Goal: Information Seeking & Learning: Stay updated

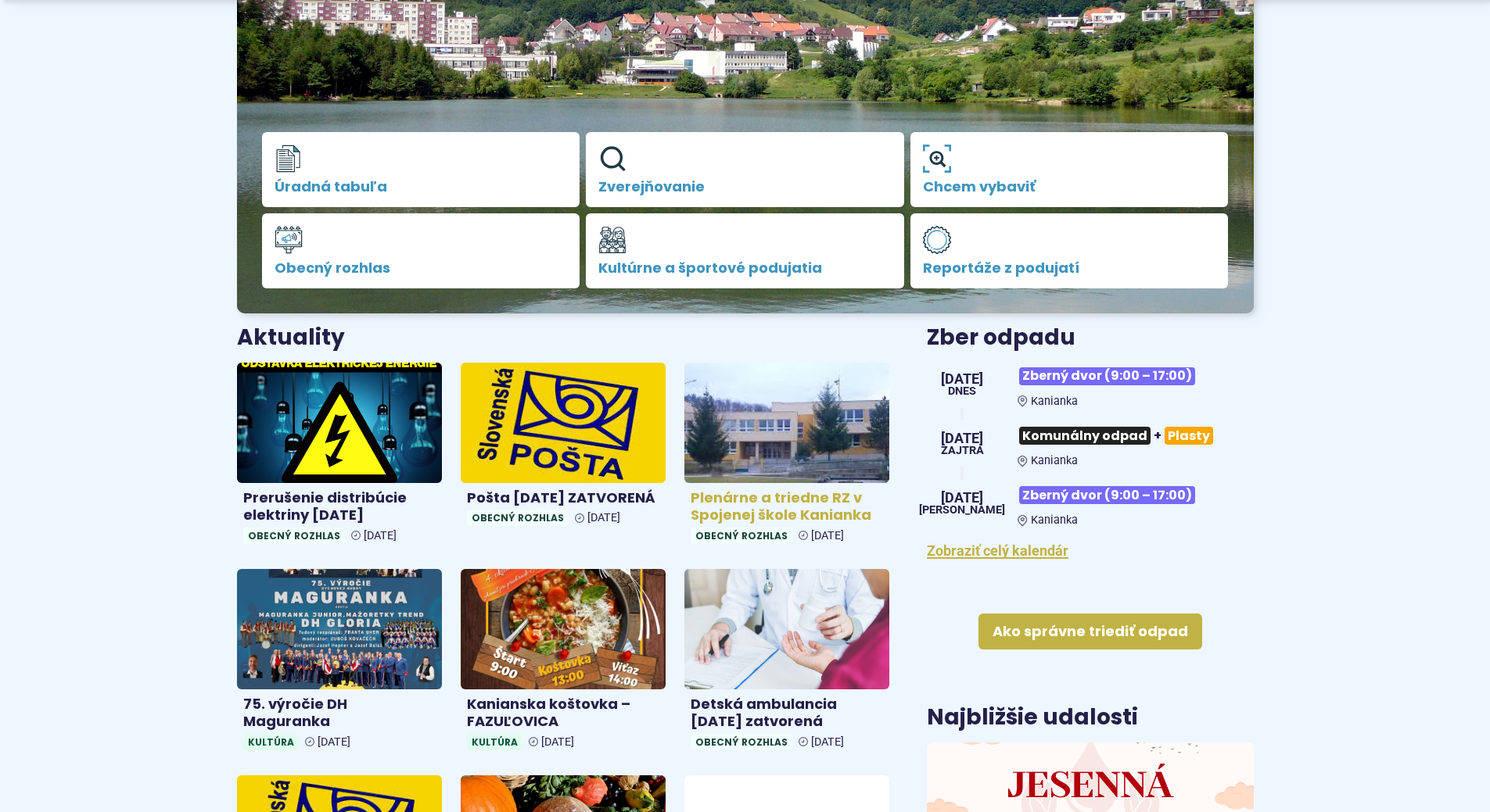
scroll to position [391, 0]
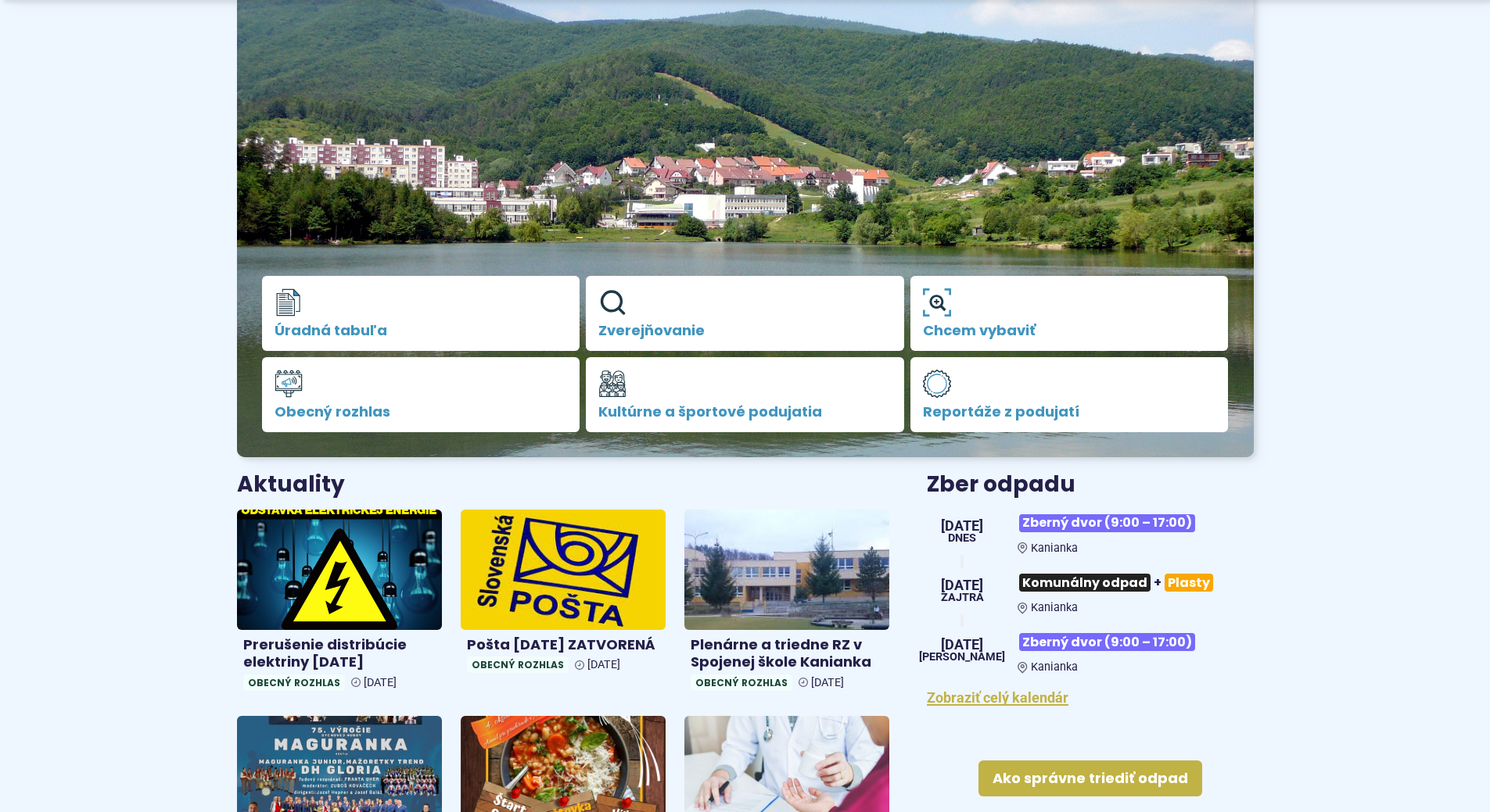
scroll to position [469, 0]
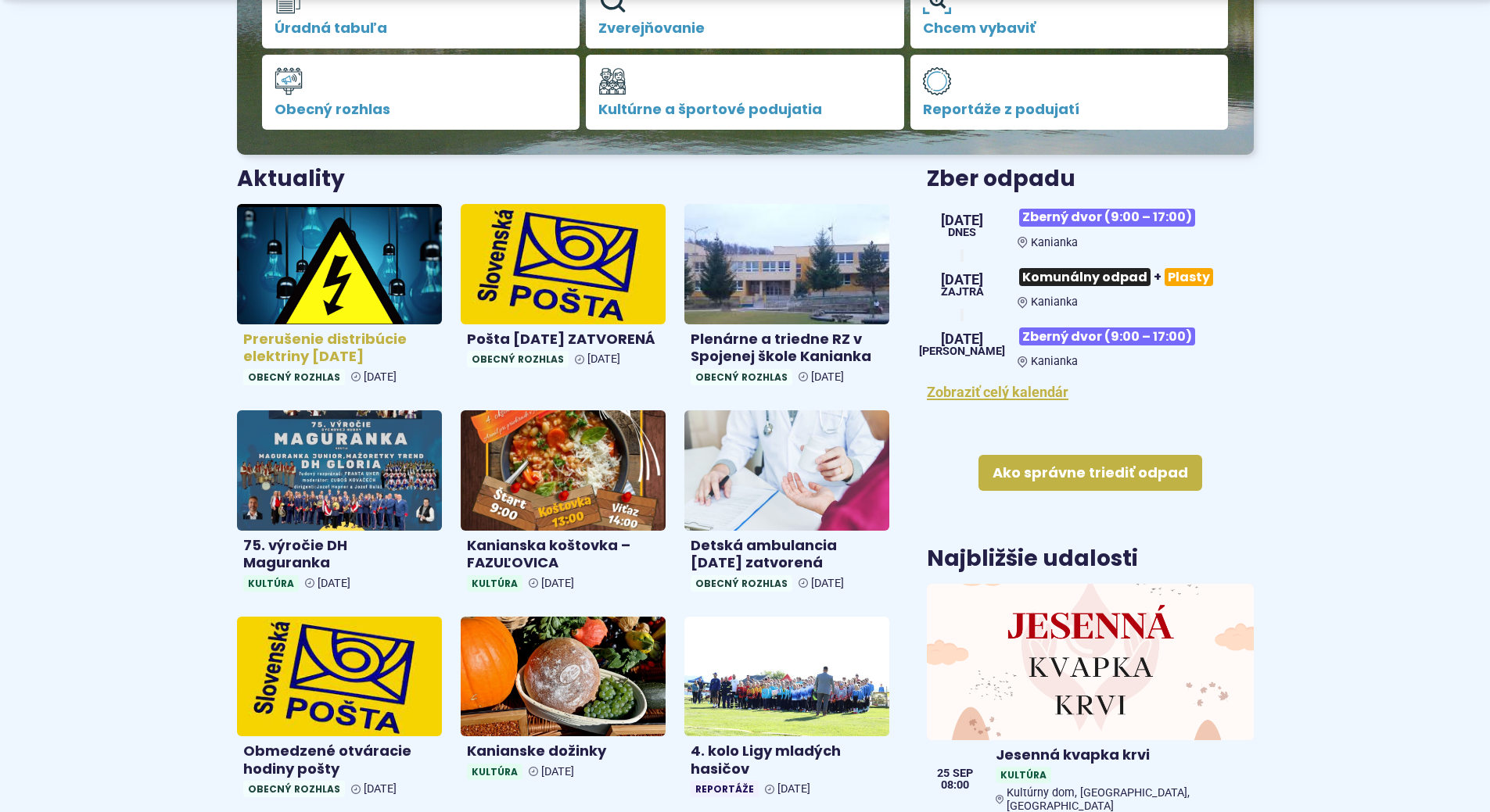
click at [333, 361] on h4 "Prerušenie distribúcie elektriny [DATE]" at bounding box center [339, 348] width 192 height 35
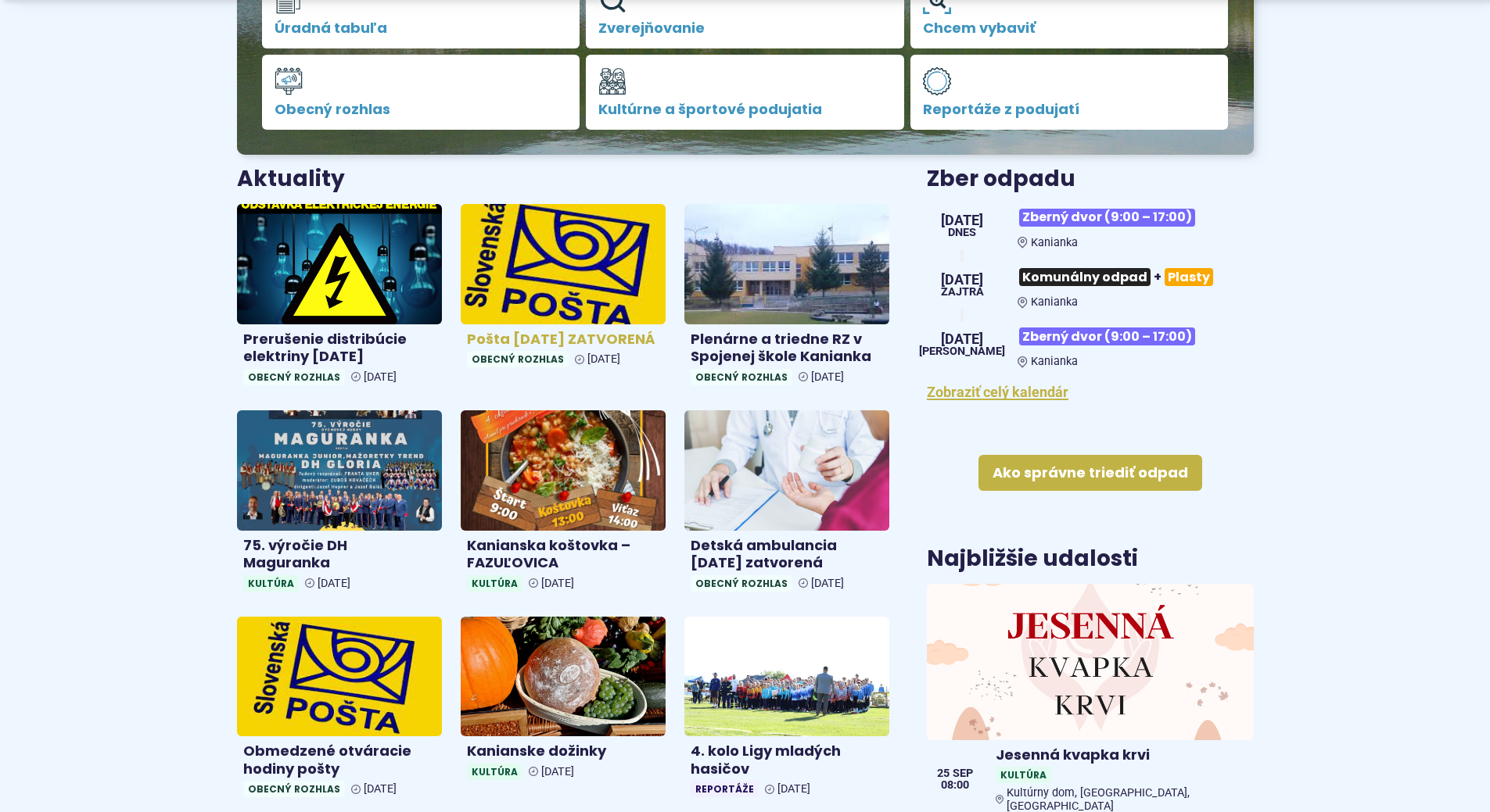
click at [504, 343] on h4 "Pošta [DATE] ZATVORENÁ" at bounding box center [563, 340] width 192 height 18
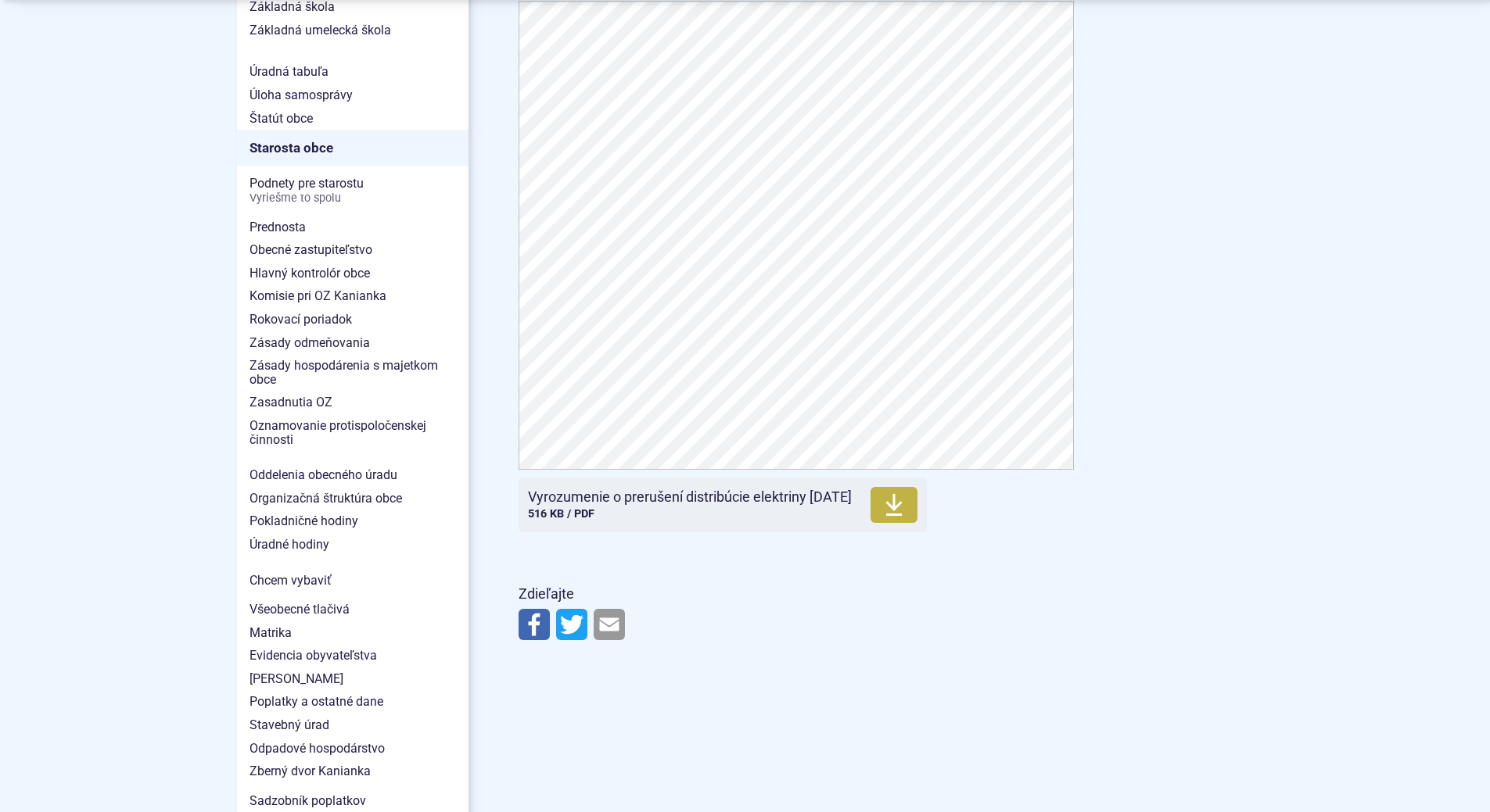
scroll to position [1016, 0]
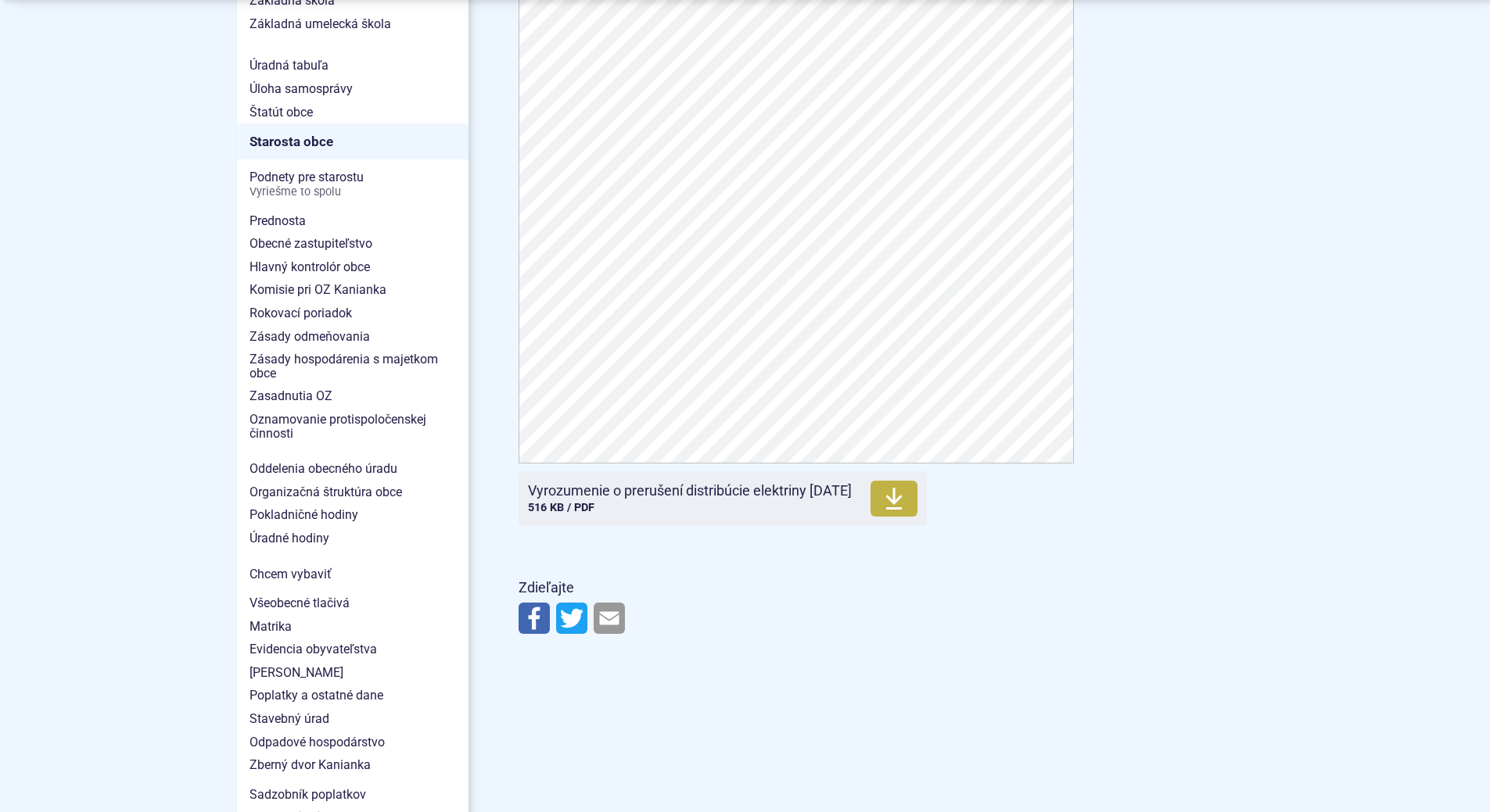
click at [1233, 389] on article "Kategória Obecný rozhlas Oznamy V zmysle ustanovenia § 31 odsek 2 písm. t) záko…" at bounding box center [886, 5] width 785 height 1273
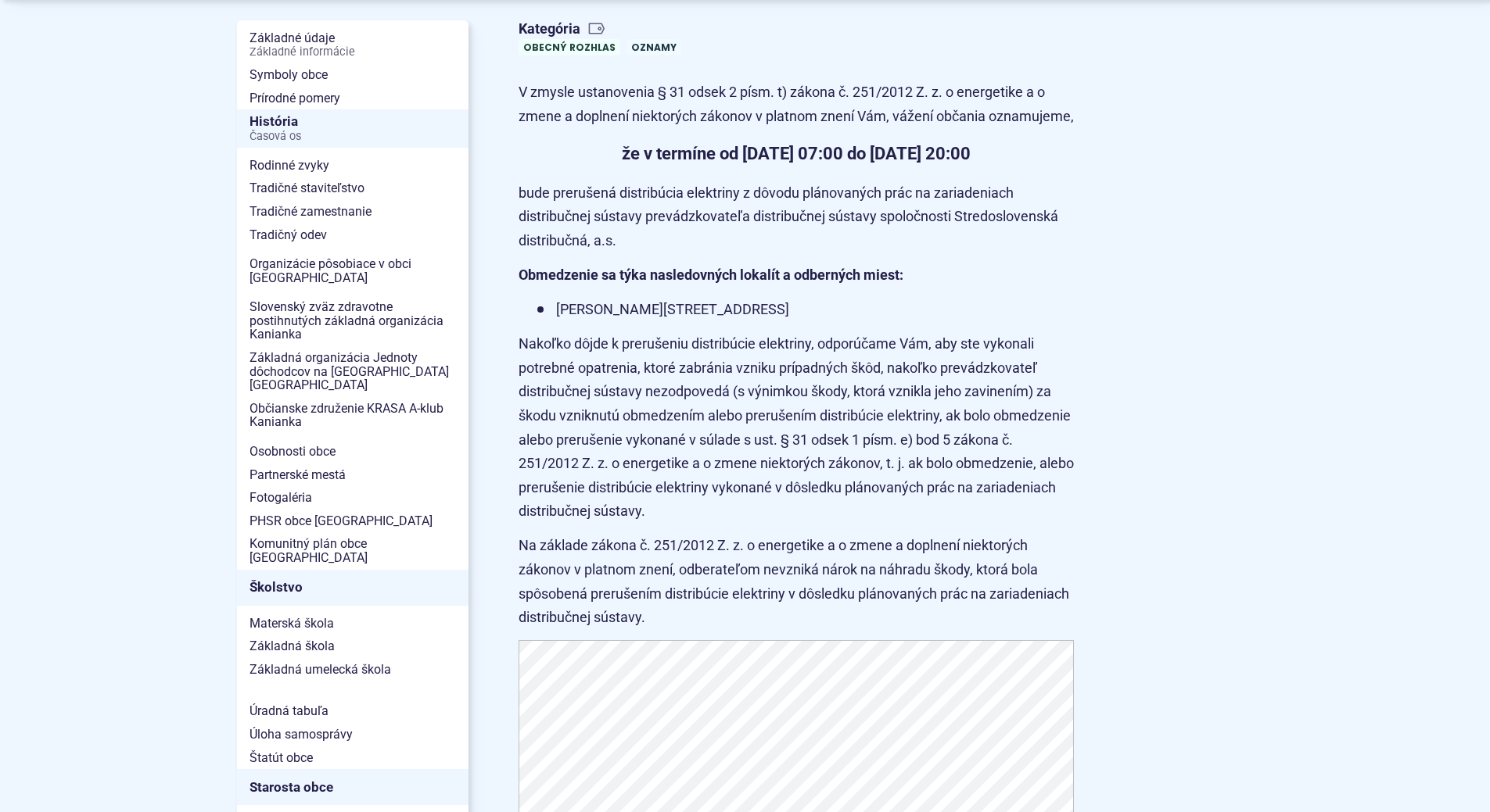
scroll to position [313, 0]
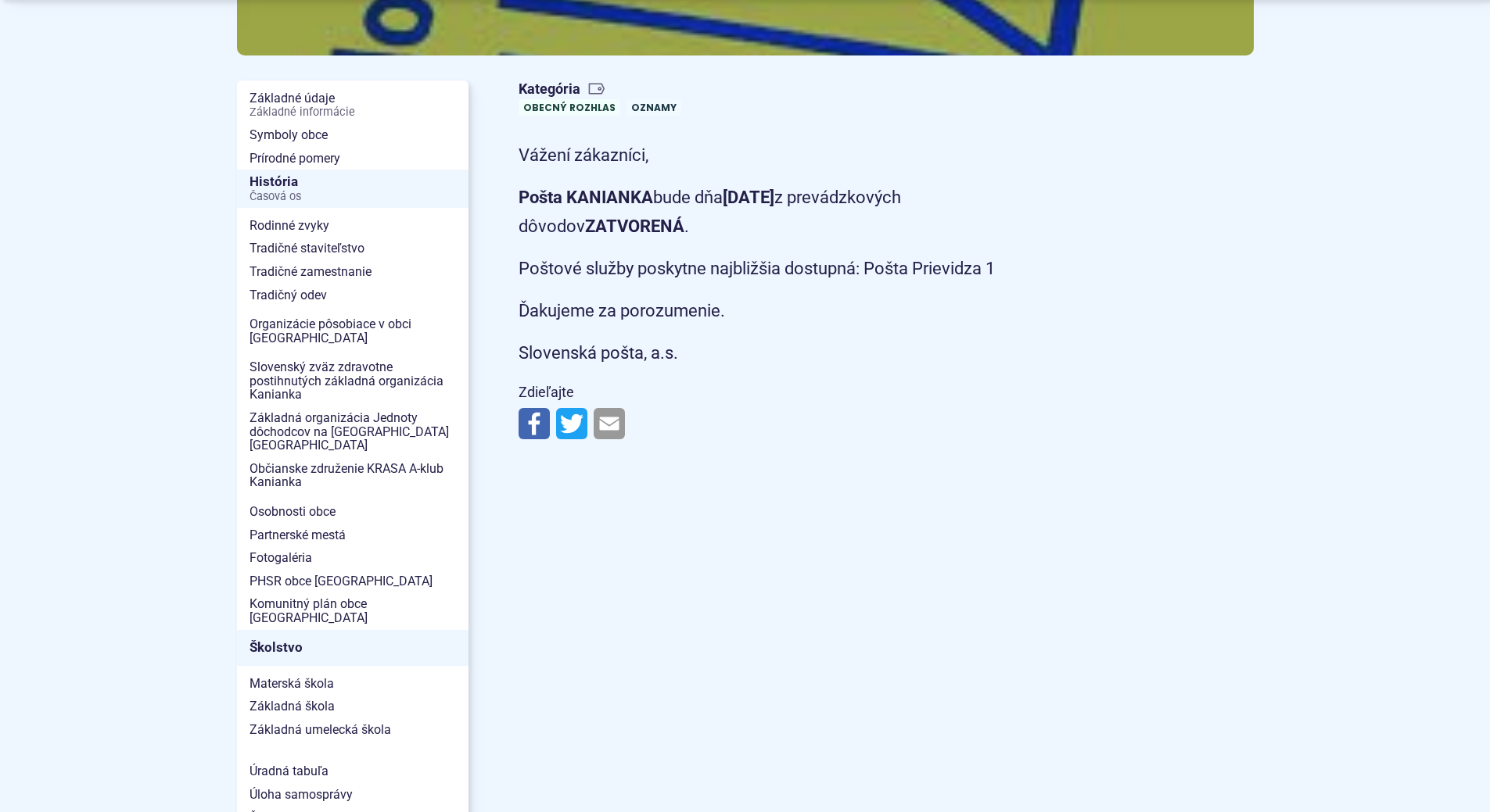
scroll to position [313, 0]
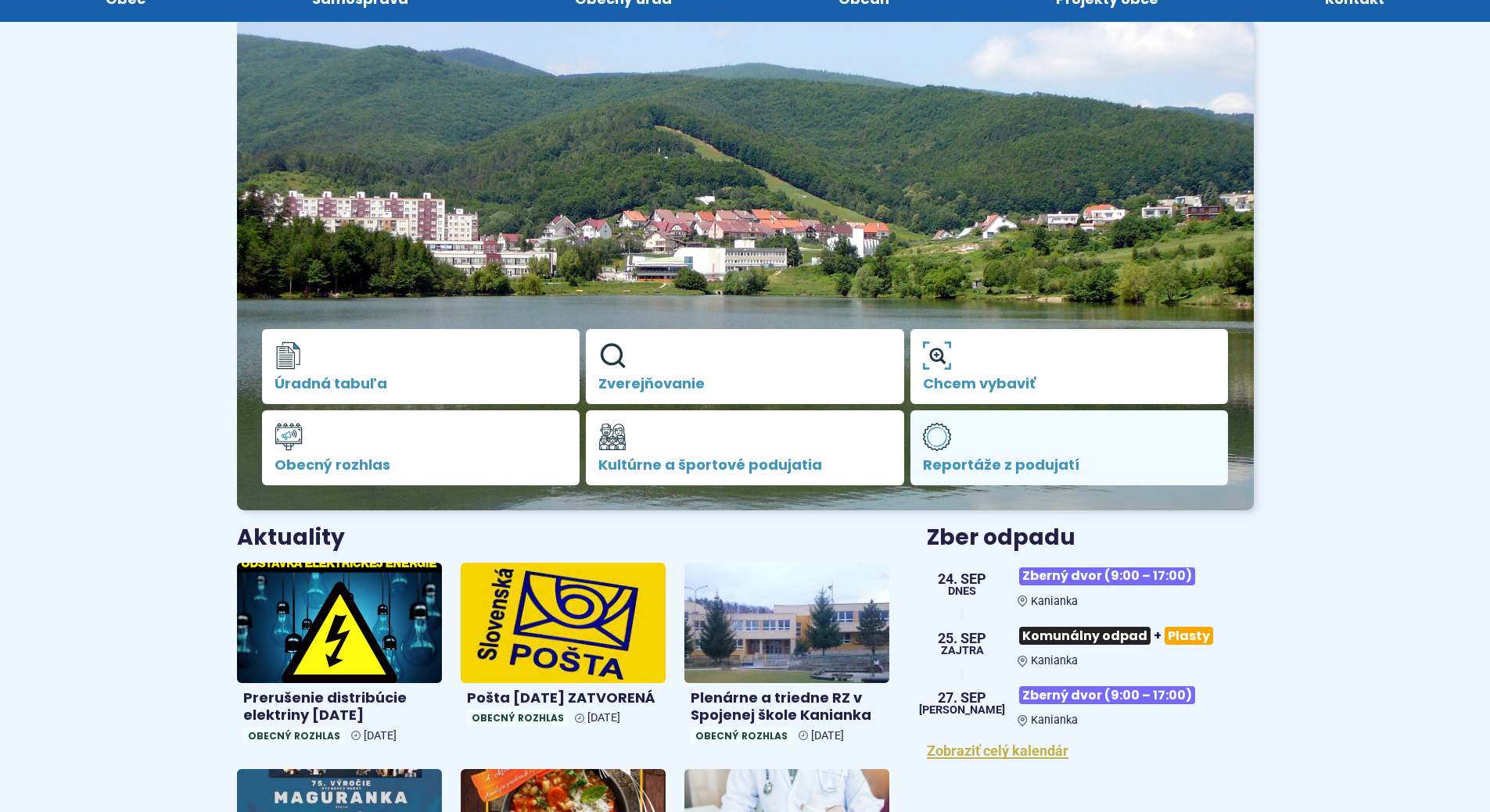
scroll to position [313, 0]
